Goal: Transaction & Acquisition: Obtain resource

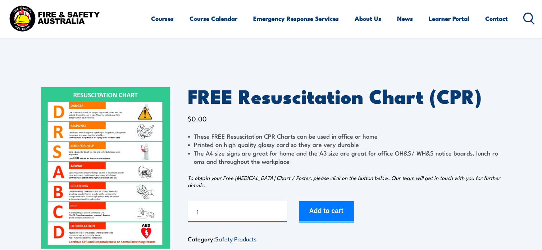
drag, startPoint x: 322, startPoint y: 215, endPoint x: 384, endPoint y: 79, distance: 148.8
click at [323, 215] on button "Add to cart" at bounding box center [326, 212] width 55 height 22
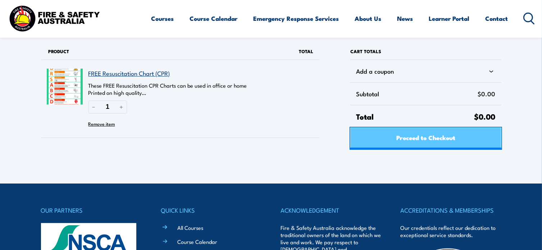
click at [423, 136] on span "Proceed to Checkout" at bounding box center [425, 137] width 59 height 19
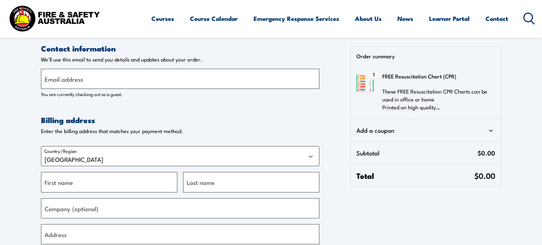
select select "VIC"
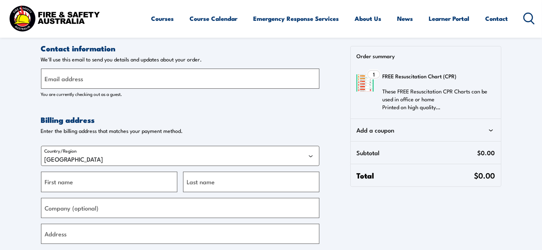
click at [78, 78] on label "Email address" at bounding box center [64, 79] width 38 height 10
click at [78, 78] on input "Email address" at bounding box center [180, 79] width 278 height 20
click at [79, 78] on input "Email address" at bounding box center [180, 79] width 278 height 20
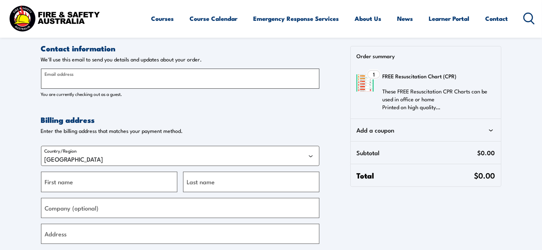
click at [79, 78] on input "Email address" at bounding box center [180, 79] width 278 height 20
type input "darin@winequip.com.au"
type input "Darin"
type input "Connolly"
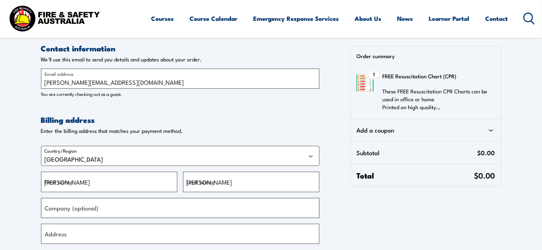
type input "Winequip Products"
type input "2/40 Bradmill Avenue"
type input "RUTHERFORD"
select select "NSW"
type input "2320"
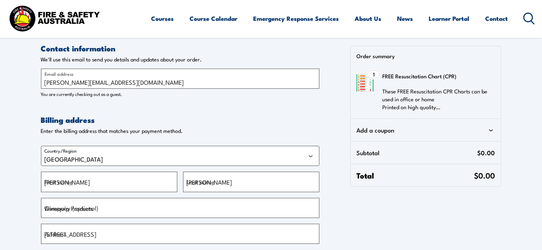
type input "+61249324511"
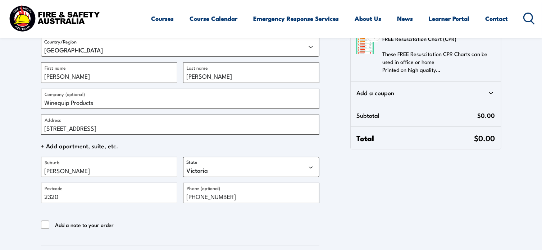
scroll to position [144, 0]
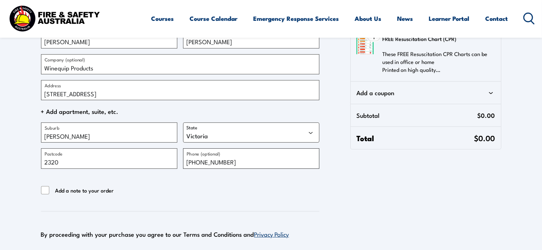
drag, startPoint x: 240, startPoint y: 161, endPoint x: 229, endPoint y: 165, distance: 12.3
click at [229, 165] on input "+61249324511" at bounding box center [251, 158] width 136 height 20
click at [188, 182] on form "Contact information Contact information We'll use this email to send you detail…" at bounding box center [180, 88] width 278 height 379
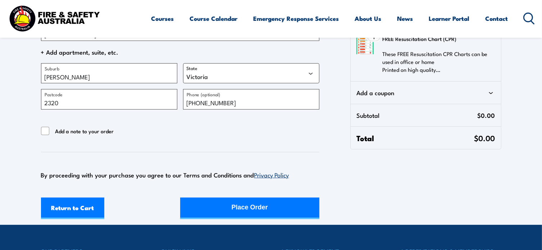
scroll to position [216, 0]
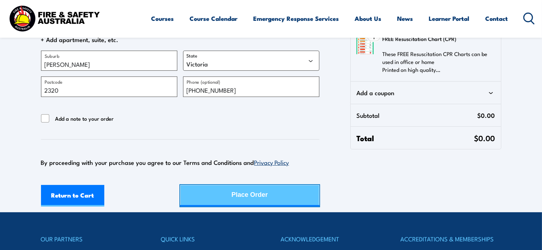
click at [252, 195] on div "Place Order" at bounding box center [249, 194] width 36 height 19
